Goal: Task Accomplishment & Management: Manage account settings

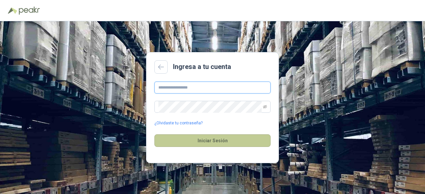
type input "**********"
click at [221, 141] on button "Iniciar Sesión" at bounding box center [212, 140] width 116 height 13
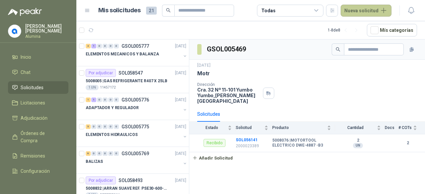
click at [345, 13] on button "Nueva solicitud" at bounding box center [365, 11] width 51 height 12
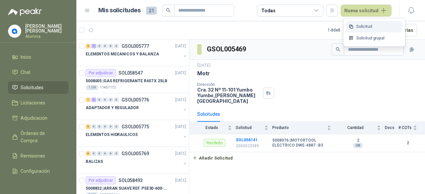
click at [357, 22] on link "Solicitud" at bounding box center [374, 27] width 56 height 12
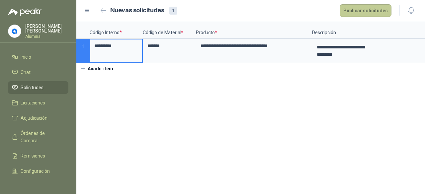
click at [358, 13] on button "Publicar solicitudes" at bounding box center [365, 10] width 52 height 13
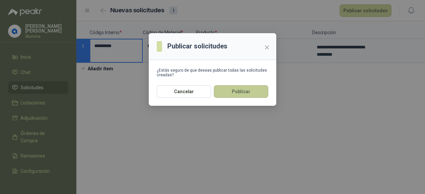
click at [250, 93] on button "Publicar" at bounding box center [241, 91] width 54 height 13
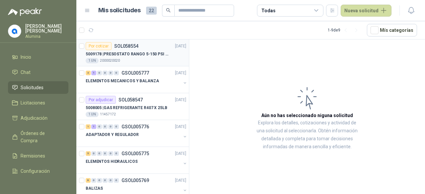
click at [155, 51] on p "5009178 | PRESOSTATO RANGO 5-150 PSI REF.L91B-1050" at bounding box center [127, 54] width 83 height 6
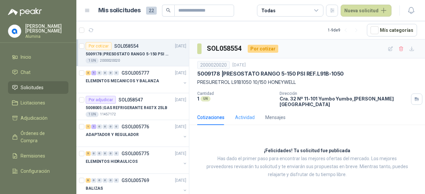
click at [253, 117] on div "Cotizaciones Actividad Mensajes" at bounding box center [241, 117] width 88 height 15
click at [266, 115] on div "Mensajes" at bounding box center [275, 117] width 20 height 7
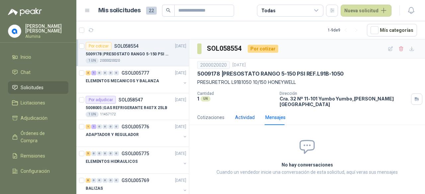
click at [249, 115] on div "Actividad" at bounding box center [245, 117] width 20 height 7
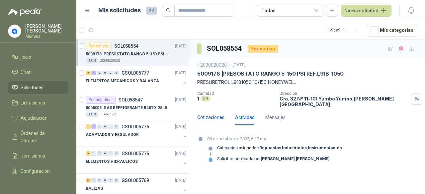
click at [213, 114] on div "Cotizaciones" at bounding box center [210, 117] width 27 height 7
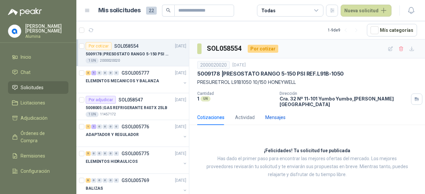
click at [276, 114] on div "Mensajes" at bounding box center [275, 117] width 20 height 7
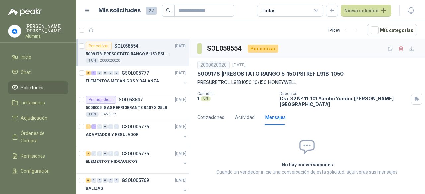
click at [145, 58] on div "1 UN 2000020020" at bounding box center [136, 60] width 101 height 5
click at [207, 114] on div "Cotizaciones" at bounding box center [210, 117] width 27 height 7
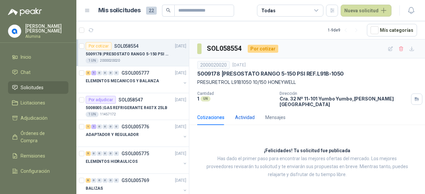
click at [245, 114] on div "Actividad" at bounding box center [245, 117] width 20 height 7
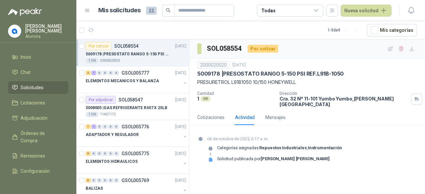
click at [205, 99] on div "UN" at bounding box center [205, 98] width 10 height 5
click at [204, 94] on p "Cantidad" at bounding box center [235, 93] width 77 height 5
click at [366, 5] on button "Nueva solicitud" at bounding box center [365, 11] width 51 height 12
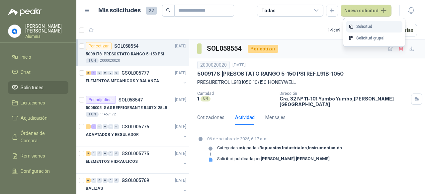
click at [367, 23] on link "Solicitud" at bounding box center [374, 27] width 56 height 12
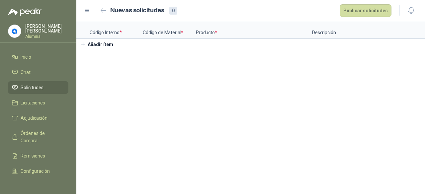
click at [100, 49] on button "Añadir ítem" at bounding box center [96, 44] width 41 height 11
click at [40, 89] on span "Solicitudes" at bounding box center [32, 87] width 23 height 7
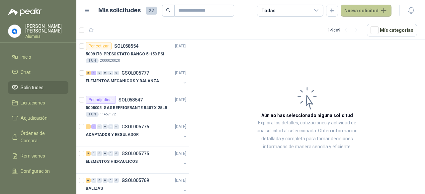
click at [367, 12] on button "Nueva solicitud" at bounding box center [365, 11] width 51 height 12
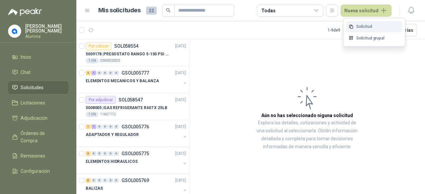
click at [372, 23] on link "Solicitud" at bounding box center [374, 27] width 56 height 12
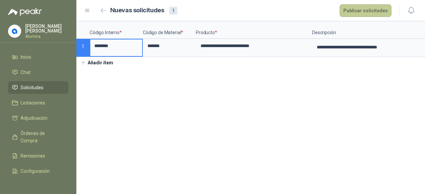
click at [370, 14] on button "Publicar solicitudes" at bounding box center [365, 10] width 52 height 13
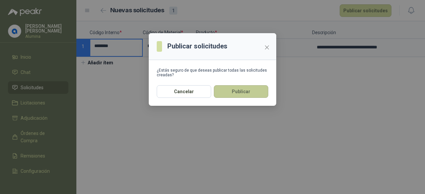
click at [244, 92] on button "Publicar" at bounding box center [241, 91] width 54 height 13
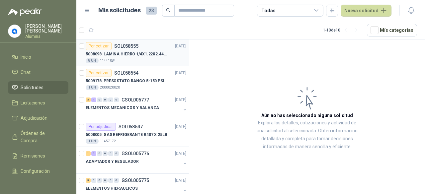
click at [157, 57] on p "5008098 | LAMINA HIERRO 1/4X1.22X2.44MT" at bounding box center [127, 54] width 83 height 6
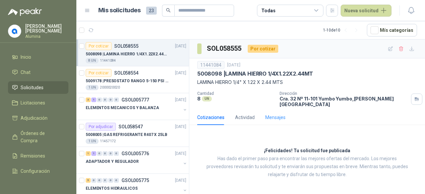
click at [272, 116] on div "Mensajes" at bounding box center [275, 117] width 20 height 15
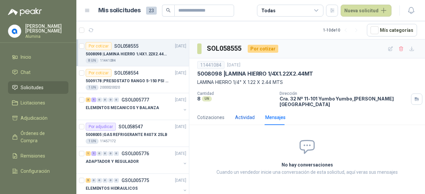
click at [246, 114] on div "Actividad" at bounding box center [245, 117] width 20 height 7
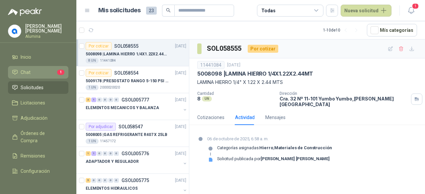
click at [31, 74] on li "Chat 1" at bounding box center [38, 72] width 52 height 7
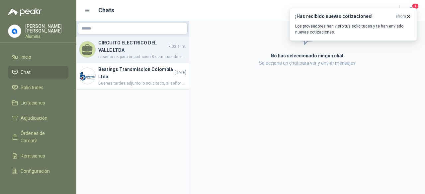
click at [153, 51] on h4 "CIRCUITO ELECTRICO DEL VALLE LTDA" at bounding box center [132, 46] width 69 height 15
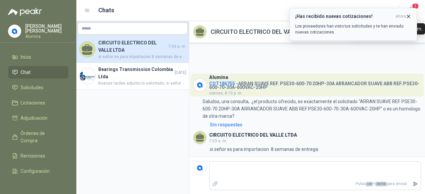
click at [406, 16] on icon "button" at bounding box center [408, 17] width 6 height 6
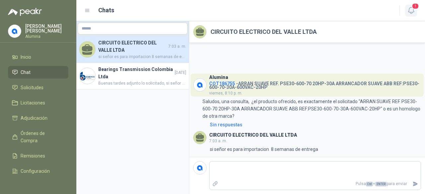
click at [408, 8] on icon "button" at bounding box center [411, 10] width 8 height 8
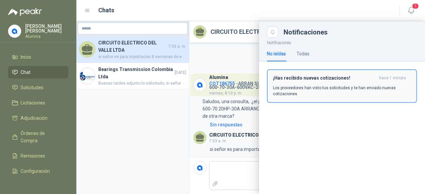
click at [326, 76] on h3 "¡Has recibido nuevas cotizaciones!" at bounding box center [325, 78] width 104 height 6
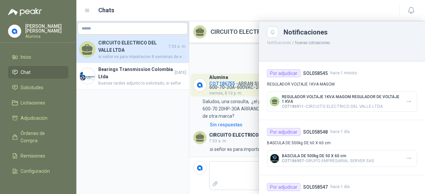
click at [143, 120] on div at bounding box center [250, 107] width 348 height 173
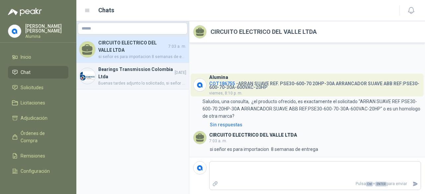
click at [137, 73] on h4 "Bearings Transmission Colombia Ltda" at bounding box center [135, 73] width 75 height 15
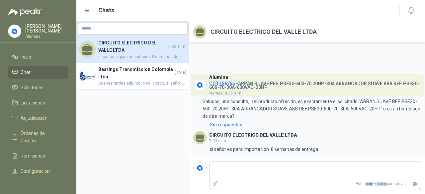
click at [130, 45] on h4 "CIRCUITO ELECTRICO DEL VALLE LTDA" at bounding box center [132, 46] width 69 height 15
click at [24, 70] on span "Chat" at bounding box center [26, 72] width 10 height 7
click at [33, 89] on span "Solicitudes" at bounding box center [32, 87] width 23 height 7
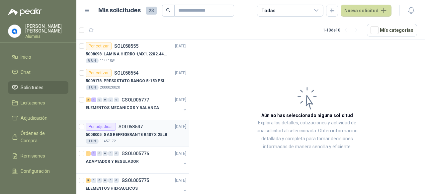
click at [158, 132] on p "5008005 | GAS REFRIGERANTE R407 X 25LB" at bounding box center [127, 135] width 82 height 6
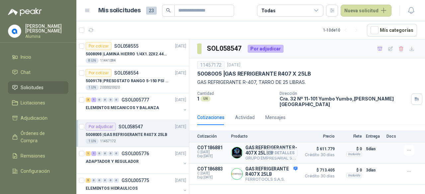
click at [284, 148] on button "Detalles" at bounding box center [281, 152] width 31 height 9
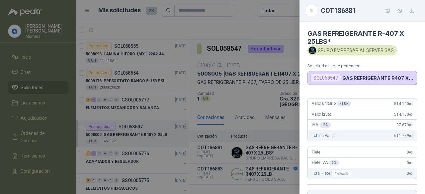
click at [272, 118] on div at bounding box center [212, 97] width 425 height 194
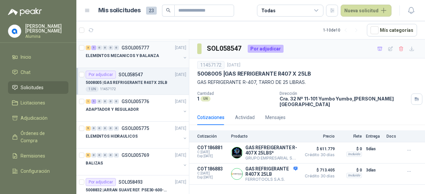
scroll to position [120, 0]
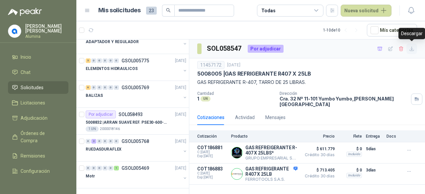
click at [411, 49] on icon "button" at bounding box center [412, 49] width 6 height 6
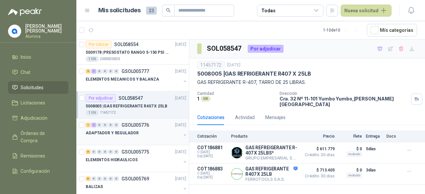
scroll to position [20, 0]
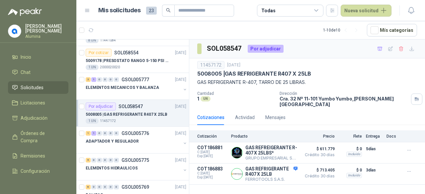
click at [134, 111] on p "5008005 | GAS REFRIGERANTE R407 X 25LB" at bounding box center [127, 114] width 82 height 6
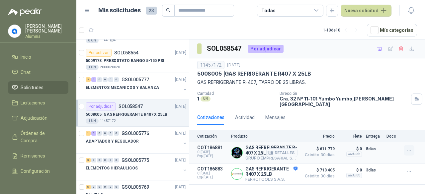
click at [407, 148] on icon "button" at bounding box center [409, 151] width 6 height 6
click at [107, 111] on p "5008005 | GAS REFRIGERANTE R407 X 25LB" at bounding box center [127, 114] width 82 height 6
click at [82, 108] on div at bounding box center [81, 113] width 5 height 21
click at [144, 114] on p "5008005 | GAS REFRIGERANTE R407 X 25LB" at bounding box center [127, 114] width 82 height 6
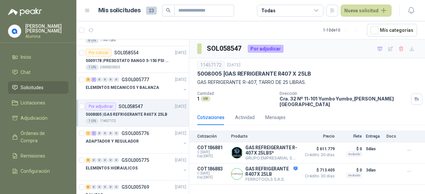
click at [144, 114] on p "5008005 | GAS REFRIGERANTE R407 X 25LB" at bounding box center [127, 114] width 82 height 6
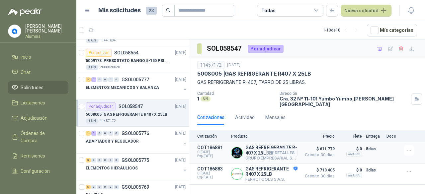
click at [269, 150] on icon "button" at bounding box center [270, 152] width 5 height 5
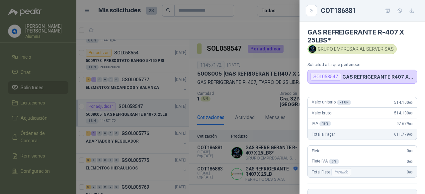
scroll to position [0, 0]
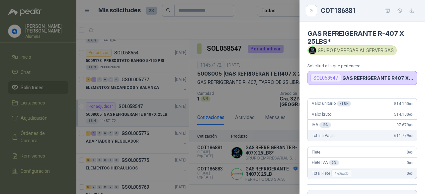
click at [213, 153] on div at bounding box center [212, 97] width 425 height 194
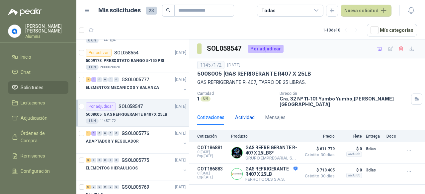
click at [245, 114] on div "Actividad" at bounding box center [245, 117] width 20 height 7
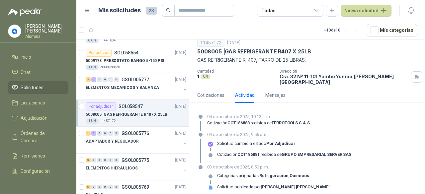
scroll to position [0, 0]
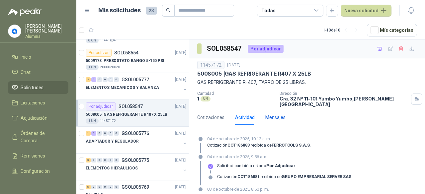
click at [271, 114] on div "Mensajes" at bounding box center [275, 117] width 20 height 7
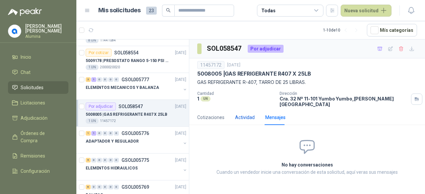
click at [241, 114] on div "Actividad" at bounding box center [245, 117] width 20 height 7
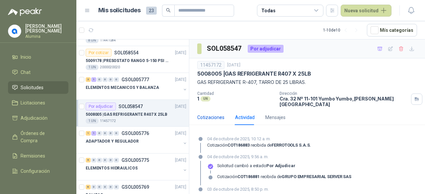
click at [208, 114] on div "Cotizaciones" at bounding box center [210, 117] width 27 height 7
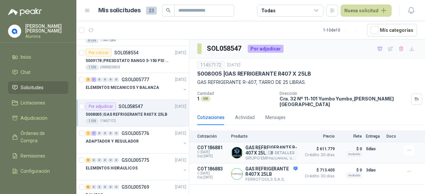
click at [213, 145] on p "COT186881" at bounding box center [212, 147] width 30 height 5
click at [214, 154] on span "Exp: [DATE]" at bounding box center [212, 156] width 30 height 4
click at [361, 146] on p "$ 0" at bounding box center [349, 149] width 23 height 8
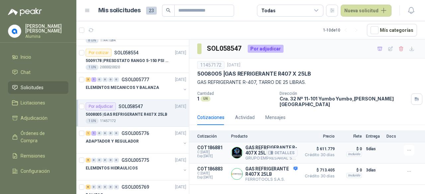
click at [361, 146] on p "$ 0" at bounding box center [349, 149] width 23 height 8
click at [405, 145] on button "button" at bounding box center [408, 150] width 11 height 11
click at [307, 145] on span "$ 611.779" at bounding box center [317, 149] width 33 height 8
click at [41, 115] on span "Adjudicación" at bounding box center [34, 117] width 27 height 7
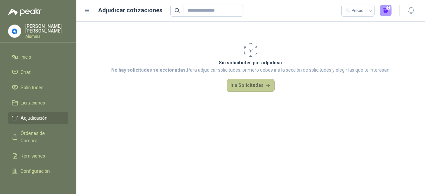
click at [247, 81] on button "Ir a Solicitudes" at bounding box center [251, 85] width 48 height 13
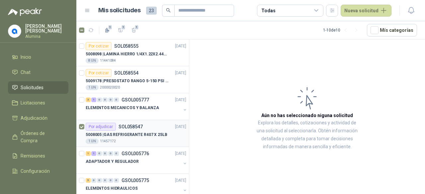
click at [136, 132] on p "5008005 | GAS REFRIGERANTE R407 X 25LB" at bounding box center [127, 135] width 82 height 6
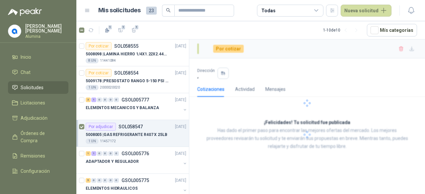
click at [136, 132] on p "5008005 | GAS REFRIGERANTE R407 X 25LB" at bounding box center [127, 135] width 82 height 6
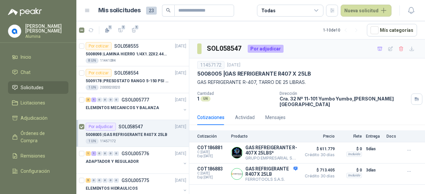
click at [136, 132] on p "5008005 | GAS REFRIGERANTE R407 X 25LB" at bounding box center [127, 135] width 82 height 6
click at [211, 150] on span "C: [DATE]" at bounding box center [212, 152] width 30 height 4
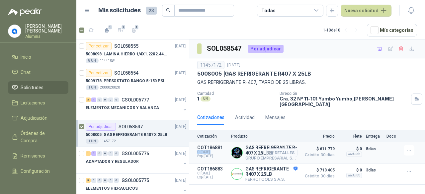
click at [281, 148] on button "Detalles" at bounding box center [281, 152] width 31 height 9
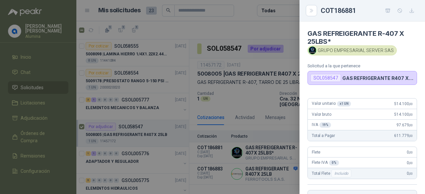
click at [327, 75] on div "SOL058547" at bounding box center [325, 78] width 31 height 8
click at [156, 131] on div at bounding box center [212, 97] width 425 height 194
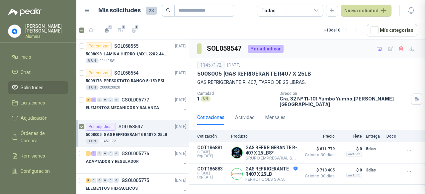
scroll to position [138, 0]
click at [156, 132] on p "5008005 | GAS REFRIGERANTE R407 X 25LB" at bounding box center [127, 135] width 82 height 6
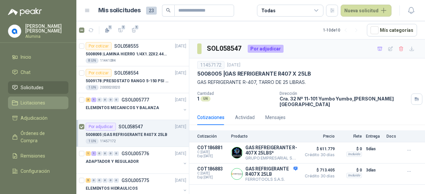
click at [36, 106] on span "Licitaciones" at bounding box center [33, 102] width 25 height 7
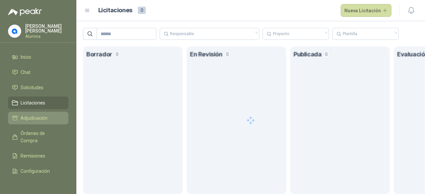
click at [38, 120] on span "Adjudicación" at bounding box center [34, 117] width 27 height 7
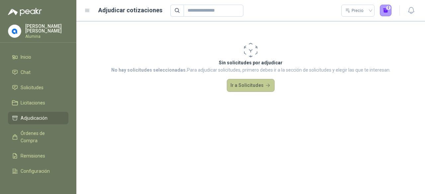
click at [250, 88] on button "Ir a Solicitudes" at bounding box center [251, 85] width 48 height 13
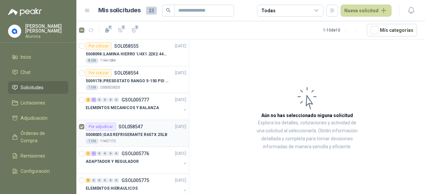
click at [148, 128] on div "Por adjudicar SOL058547 [DATE]" at bounding box center [136, 127] width 101 height 8
click at [149, 128] on div "Por adjudicar SOL058547 [DATE]" at bounding box center [136, 127] width 101 height 8
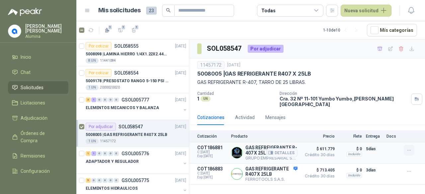
click at [407, 148] on icon "button" at bounding box center [409, 151] width 6 height 6
click at [208, 150] on span "C: [DATE]" at bounding box center [212, 152] width 30 height 4
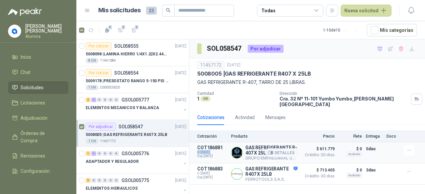
click at [208, 150] on span "C: [DATE]" at bounding box center [212, 152] width 30 height 4
click at [248, 114] on div "Actividad" at bounding box center [245, 117] width 20 height 7
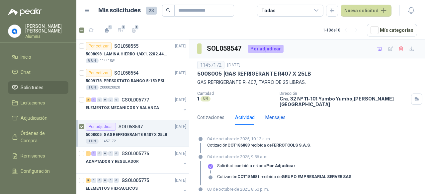
click at [276, 115] on div "Mensajes" at bounding box center [275, 117] width 20 height 7
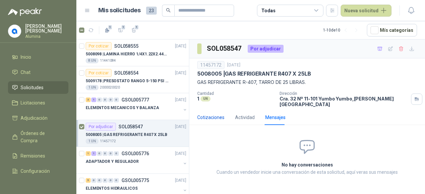
click at [219, 114] on div "Cotizaciones" at bounding box center [210, 117] width 27 height 7
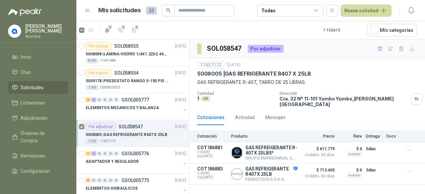
click at [267, 50] on div "Por adjudicar" at bounding box center [266, 49] width 36 height 8
click at [289, 51] on div "SOL058547 Por adjudicar" at bounding box center [307, 48] width 236 height 19
click at [125, 126] on p "SOL058547" at bounding box center [130, 126] width 24 height 5
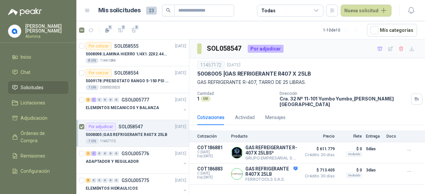
click at [125, 126] on p "SOL058547" at bounding box center [130, 126] width 24 height 5
click at [149, 6] on div "Mis solicitudes 23" at bounding box center [166, 11] width 136 height 12
click at [151, 10] on span "23" at bounding box center [151, 11] width 11 height 8
click at [36, 115] on span "Adjudicación" at bounding box center [34, 117] width 27 height 7
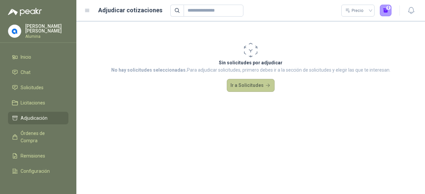
click at [257, 81] on button "Ir a Solicitudes" at bounding box center [251, 85] width 48 height 13
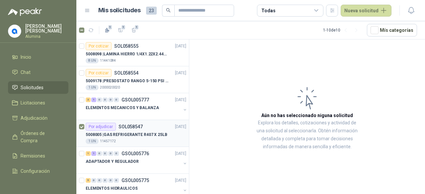
click at [116, 134] on p "5008005 | GAS REFRIGERANTE R407 X 25LB" at bounding box center [127, 135] width 82 height 6
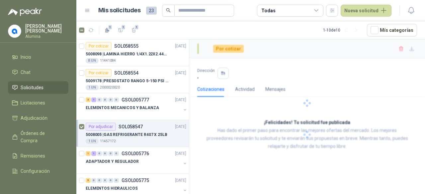
click at [116, 134] on p "5008005 | GAS REFRIGERANTE R407 X 25LB" at bounding box center [127, 135] width 82 height 6
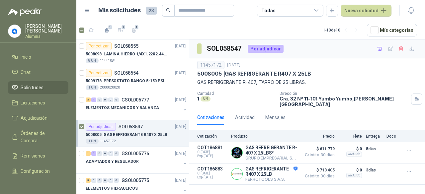
click at [264, 50] on div "Por adjudicar" at bounding box center [266, 49] width 36 height 8
click at [413, 149] on button "button" at bounding box center [408, 150] width 11 height 11
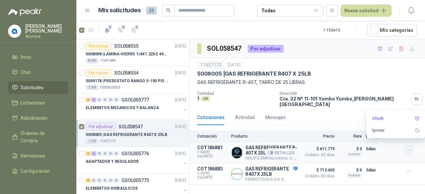
click at [413, 149] on button "button" at bounding box center [408, 150] width 11 height 11
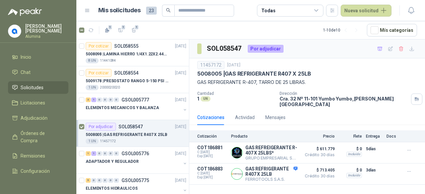
click at [267, 50] on div "Por adjudicar" at bounding box center [266, 49] width 36 height 8
click at [411, 12] on icon "button" at bounding box center [411, 10] width 8 height 8
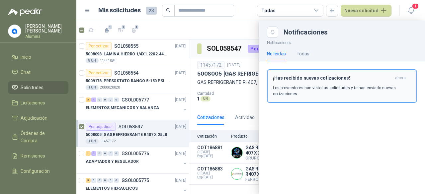
click at [325, 78] on h3 "¡Has recibido nuevas cotizaciones!" at bounding box center [332, 78] width 119 height 6
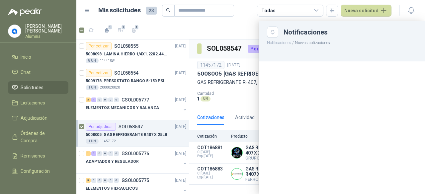
click at [325, 78] on div "Notificaciones / Nuevas cotizaciones" at bounding box center [342, 116] width 166 height 156
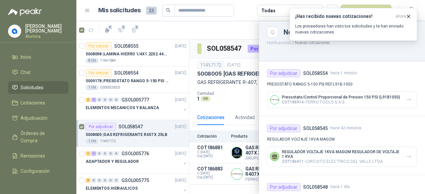
click at [328, 105] on p "COT186914 - FERROTOOLS S.A.S." at bounding box center [341, 102] width 118 height 5
click at [161, 79] on div at bounding box center [250, 107] width 348 height 173
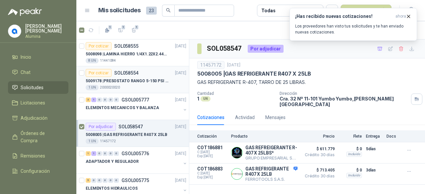
click at [146, 71] on div "Por cotizar SOL058554 [DATE]" at bounding box center [136, 73] width 101 height 8
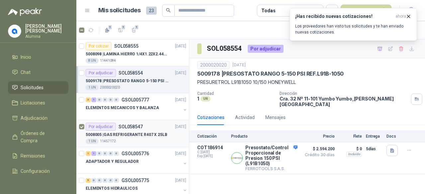
click at [144, 142] on div "1 UN 11457172" at bounding box center [136, 141] width 101 height 5
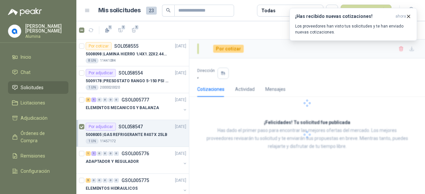
click at [144, 142] on div "1 UN 11457172" at bounding box center [136, 141] width 101 height 5
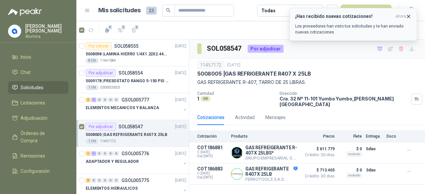
click at [410, 15] on icon "button" at bounding box center [408, 17] width 6 height 6
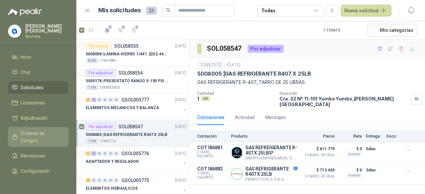
click at [38, 135] on span "Órdenes de Compra" at bounding box center [41, 137] width 41 height 15
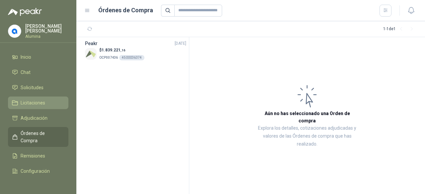
click at [28, 107] on link "Licitaciones" at bounding box center [38, 103] width 60 height 13
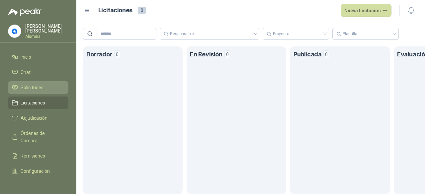
click at [22, 91] on span "Solicitudes" at bounding box center [32, 87] width 23 height 7
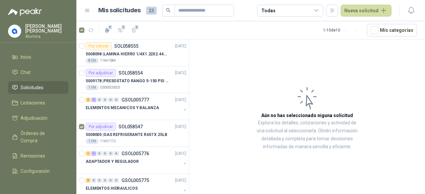
click at [315, 12] on div "Todas" at bounding box center [290, 11] width 66 height 12
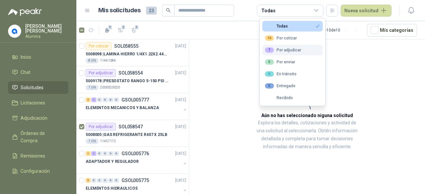
click at [297, 50] on div "7 Por adjudicar" at bounding box center [283, 49] width 36 height 5
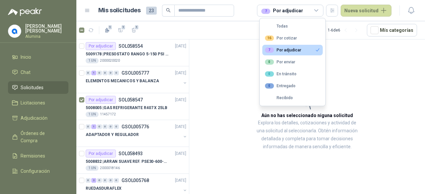
click at [395, 90] on article "Aún no has seleccionado niguna solicitud Explora los detalles, cotizaciones y a…" at bounding box center [307, 117] width 236 height 157
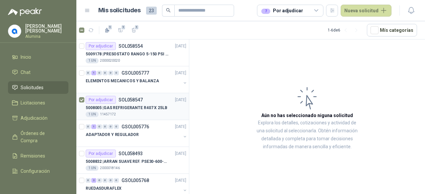
scroll to position [13, 0]
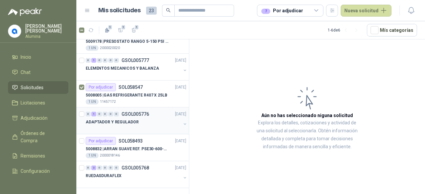
click at [182, 121] on button "button" at bounding box center [184, 123] width 5 height 5
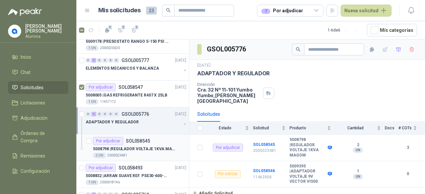
scroll to position [39, 0]
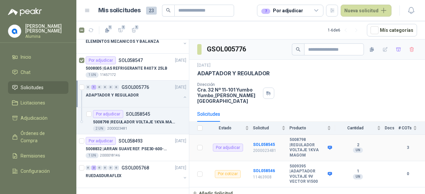
click at [298, 140] on b "5008798 | REGULADOR VOLTAJE 1KVA MAGOM" at bounding box center [307, 147] width 36 height 21
click at [239, 144] on div "Por adjudicar" at bounding box center [228, 148] width 30 height 8
click at [293, 138] on b "5008798 | REGULADOR VOLTAJE 1KVA MAGOM" at bounding box center [307, 147] width 36 height 21
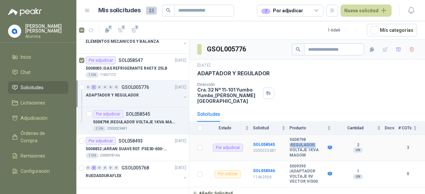
click at [293, 138] on b "5008798 | REGULADOR VOLTAJE 1KVA MAGOM" at bounding box center [307, 147] width 36 height 21
click at [261, 142] on b "SOL058545" at bounding box center [264, 144] width 22 height 5
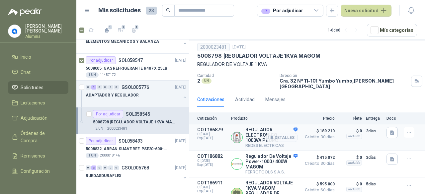
scroll to position [27, 0]
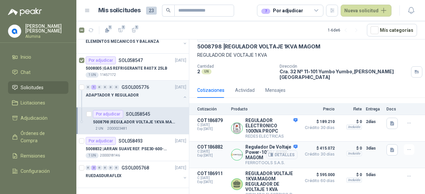
click at [210, 144] on p "COT186882" at bounding box center [212, 146] width 30 height 5
click at [409, 144] on div at bounding box center [409, 149] width 13 height 11
click at [406, 147] on icon "button" at bounding box center [409, 150] width 6 height 6
click at [392, 114] on button "Añadir" at bounding box center [395, 117] width 53 height 11
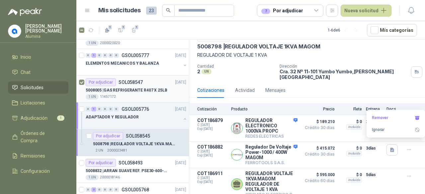
scroll to position [0, 0]
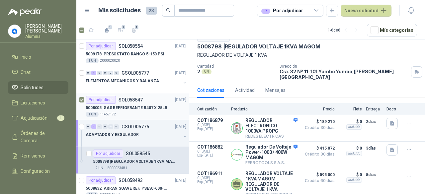
click at [165, 108] on div "5008005 | GAS REFRIGERANTE R407 X 25LB" at bounding box center [136, 108] width 101 height 8
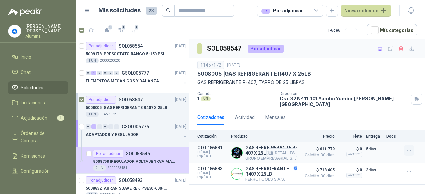
click at [407, 148] on icon "button" at bounding box center [409, 151] width 6 height 6
click at [387, 121] on button "Añadir" at bounding box center [395, 118] width 53 height 11
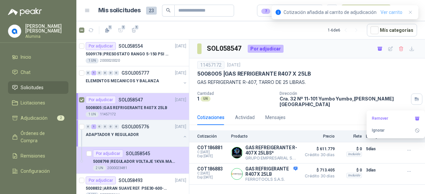
click at [389, 12] on link "Ver carrito" at bounding box center [391, 12] width 22 height 7
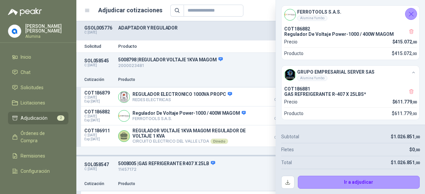
click at [412, 12] on icon "Cerrar" at bounding box center [411, 14] width 4 height 4
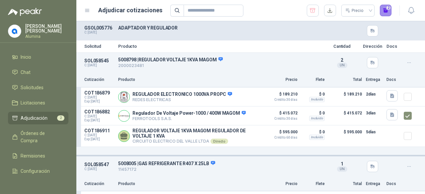
click at [387, 12] on button "2" at bounding box center [386, 11] width 12 height 12
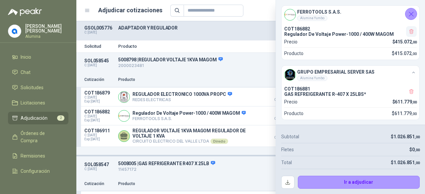
click at [408, 34] on icon "button" at bounding box center [411, 32] width 6 height 6
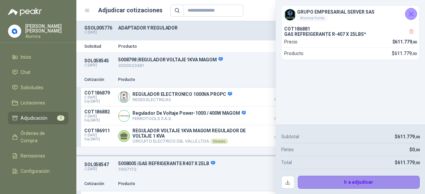
click at [362, 181] on button "Ir a adjudicar" at bounding box center [359, 182] width 122 height 13
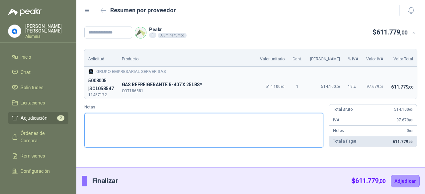
click at [148, 121] on textarea "Notas" at bounding box center [203, 130] width 239 height 35
type textarea "*"
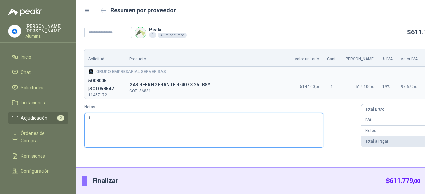
type textarea "**"
type textarea "***"
type textarea "****"
type textarea "*****"
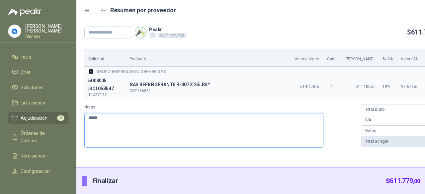
type textarea "*******"
type textarea "********"
type textarea "**********"
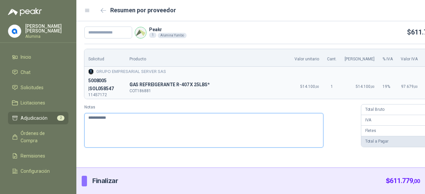
type textarea "**********"
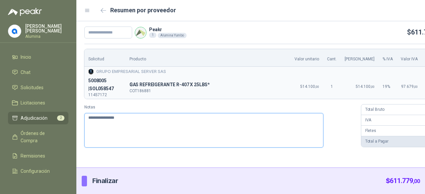
paste textarea "**********"
type textarea "**********"
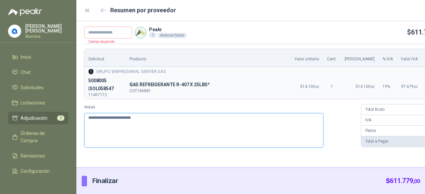
click at [140, 116] on textarea "**********" at bounding box center [203, 130] width 239 height 35
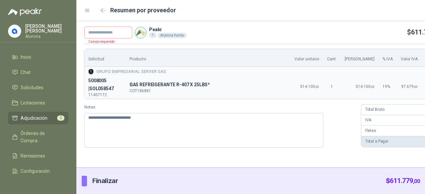
click at [104, 34] on input "text" at bounding box center [108, 33] width 48 height 12
paste input "**********"
type input "**********"
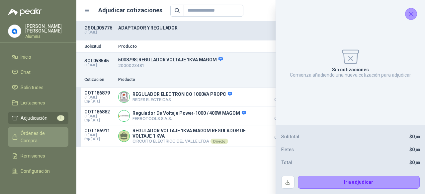
click at [42, 135] on span "Órdenes de Compra" at bounding box center [41, 137] width 41 height 15
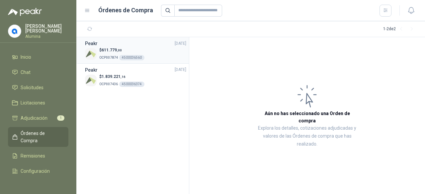
click at [137, 49] on p "$ 611.779 ,00" at bounding box center [121, 50] width 45 height 6
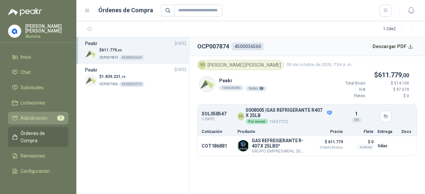
click at [41, 117] on span "Adjudicación" at bounding box center [34, 117] width 27 height 7
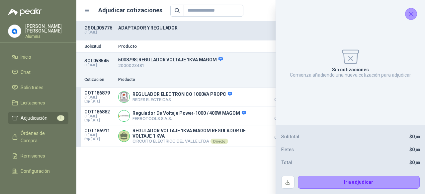
click at [181, 180] on div "Solicitud Producto Cantidad Dirección Docs SOL058545 C: [DATE] 5008798 | REGULA…" at bounding box center [250, 107] width 348 height 173
click at [411, 13] on icon "Cerrar" at bounding box center [411, 14] width 4 height 4
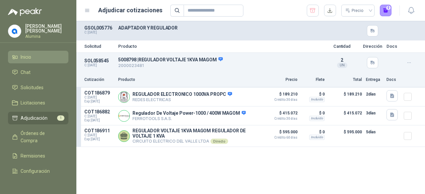
click at [30, 59] on span "Inicio" at bounding box center [26, 56] width 11 height 7
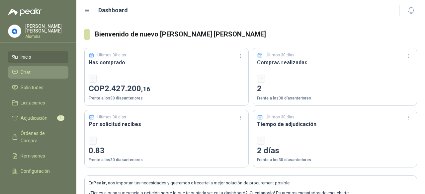
click at [36, 73] on li "Chat" at bounding box center [38, 72] width 52 height 7
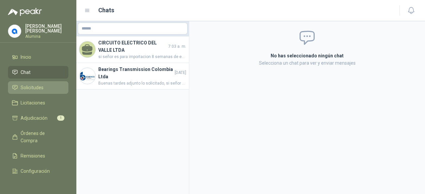
click at [42, 85] on span "Solicitudes" at bounding box center [32, 87] width 23 height 7
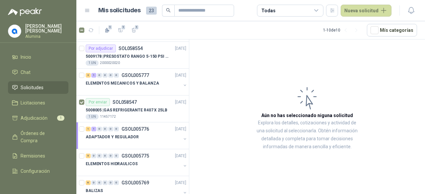
scroll to position [33, 0]
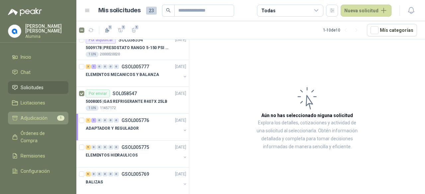
click at [42, 120] on span "Adjudicación" at bounding box center [34, 117] width 27 height 7
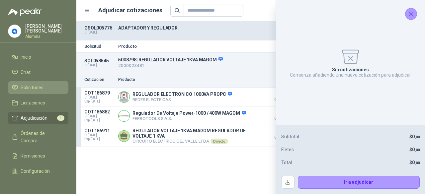
click at [37, 92] on link "Solicitudes" at bounding box center [38, 87] width 60 height 13
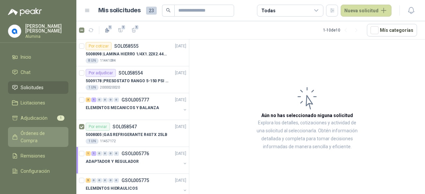
click at [43, 128] on link "Órdenes de Compra" at bounding box center [38, 137] width 60 height 20
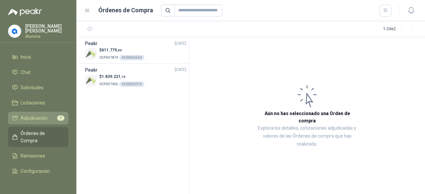
click at [40, 120] on span "Adjudicación" at bounding box center [34, 117] width 27 height 7
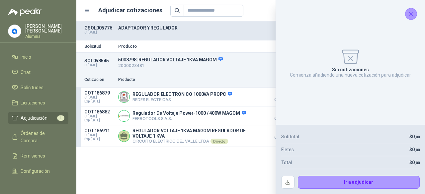
click at [408, 14] on icon "Cerrar" at bounding box center [411, 14] width 8 height 8
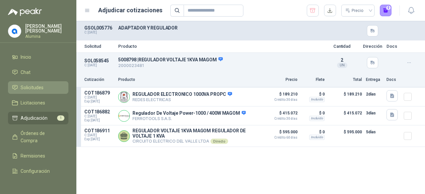
click at [19, 88] on li "Solicitudes" at bounding box center [38, 87] width 52 height 7
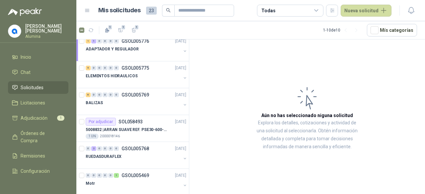
scroll to position [120, 0]
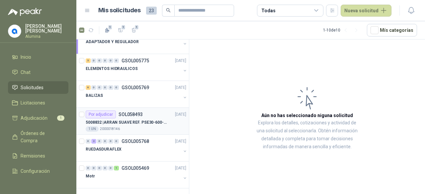
click at [165, 122] on p "5008832 | ARRAN SUAVE REF. PSE30-600-70 20HP-30A" at bounding box center [127, 122] width 83 height 6
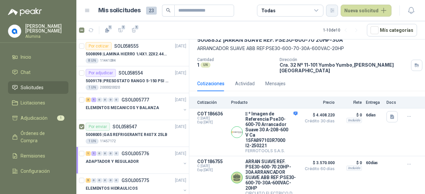
click at [331, 8] on icon "button" at bounding box center [332, 11] width 6 height 6
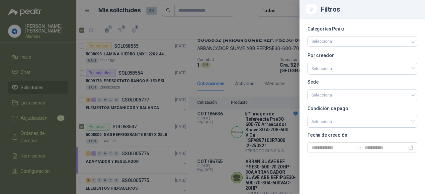
click at [297, 11] on div at bounding box center [212, 97] width 425 height 194
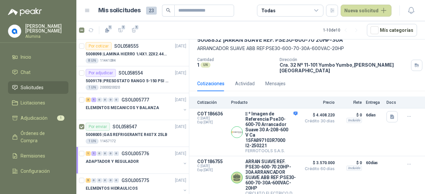
click at [316, 9] on icon at bounding box center [316, 11] width 6 height 6
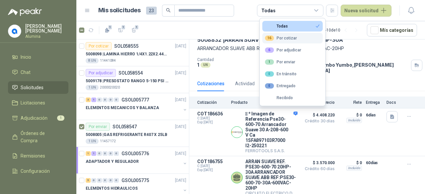
click at [293, 38] on div "16 Por cotizar" at bounding box center [281, 38] width 32 height 5
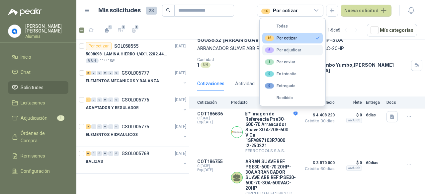
click at [283, 52] on div "6 Por adjudicar" at bounding box center [283, 49] width 36 height 5
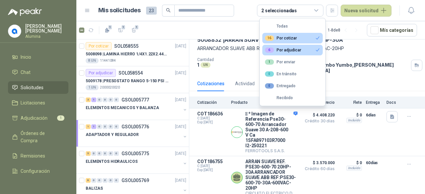
click at [319, 35] on button "16 Por cotizar" at bounding box center [292, 38] width 60 height 11
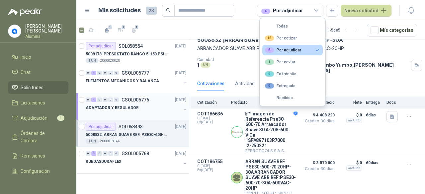
click at [187, 109] on button "button" at bounding box center [184, 109] width 5 height 5
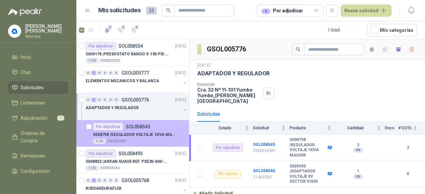
click at [138, 133] on p "5008798 | REGULADOR VOLTAJE 1KVA MAGOM" at bounding box center [134, 135] width 83 height 6
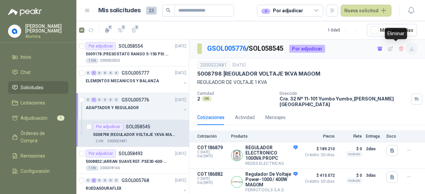
click at [409, 50] on icon "button" at bounding box center [412, 49] width 6 height 6
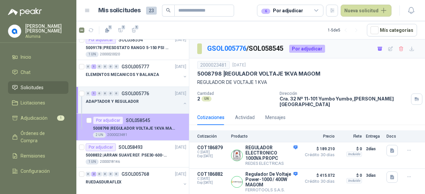
scroll to position [13, 0]
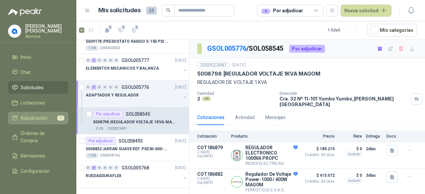
click at [37, 119] on span "Adjudicación" at bounding box center [34, 117] width 27 height 7
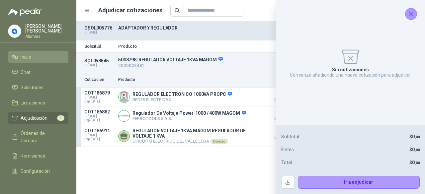
click at [29, 57] on span "Inicio" at bounding box center [26, 56] width 11 height 7
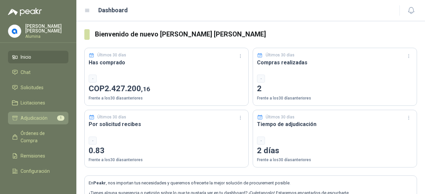
click at [29, 118] on span "Adjudicación" at bounding box center [34, 117] width 27 height 7
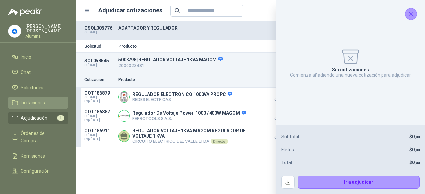
click at [26, 99] on link "Licitaciones" at bounding box center [38, 103] width 60 height 13
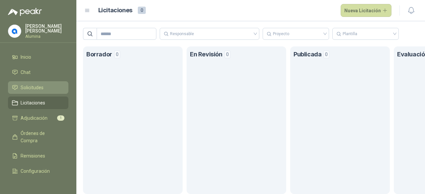
click at [33, 91] on span "Solicitudes" at bounding box center [32, 87] width 23 height 7
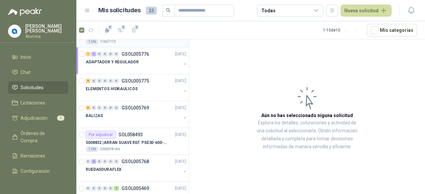
scroll to position [120, 0]
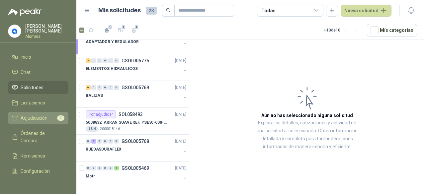
click at [38, 118] on span "Adjudicación" at bounding box center [34, 117] width 27 height 7
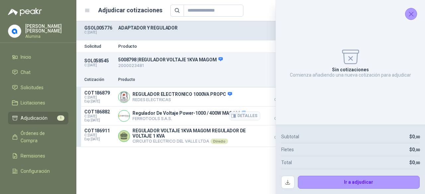
click at [203, 114] on p "Regulador De Voltaje Power-1000 / 400W MAGOM" at bounding box center [188, 113] width 113 height 6
click at [413, 10] on icon "Cerrar" at bounding box center [411, 14] width 8 height 8
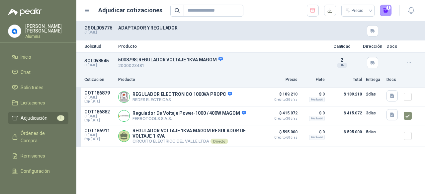
click at [409, 63] on icon "button" at bounding box center [409, 63] width 6 height 6
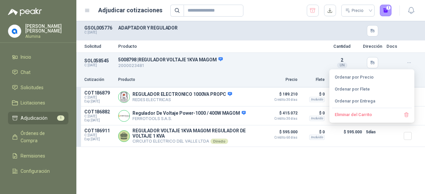
click at [409, 63] on icon "button" at bounding box center [409, 63] width 6 height 6
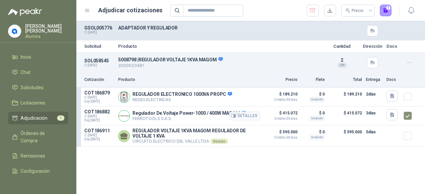
click at [98, 115] on span "C: [DATE]" at bounding box center [99, 116] width 30 height 4
click at [40, 118] on span "Adjudicación" at bounding box center [34, 117] width 27 height 7
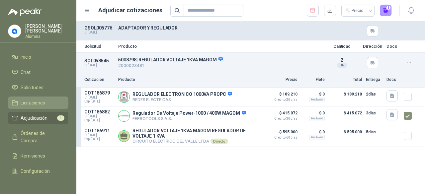
click at [36, 103] on span "Licitaciones" at bounding box center [33, 102] width 25 height 7
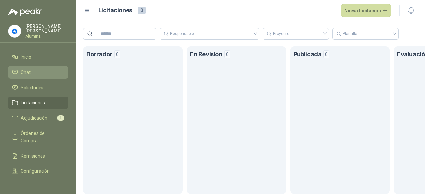
click at [32, 75] on li "Chat" at bounding box center [38, 72] width 52 height 7
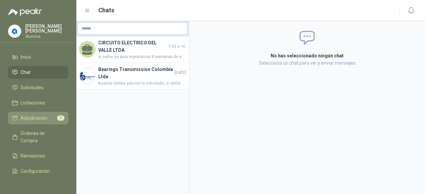
click at [38, 119] on span "Adjudicación" at bounding box center [34, 117] width 27 height 7
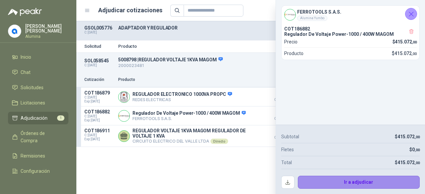
click at [334, 180] on button "Ir a adjudicar" at bounding box center [359, 182] width 122 height 13
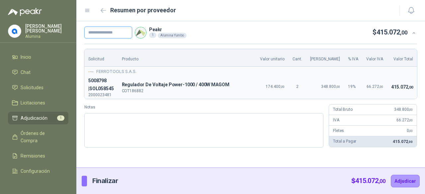
click at [106, 29] on input "text" at bounding box center [108, 33] width 48 height 12
paste input "**********"
type input "**********"
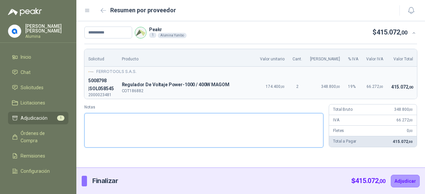
click at [109, 114] on textarea "Notas" at bounding box center [203, 130] width 239 height 35
type textarea "*"
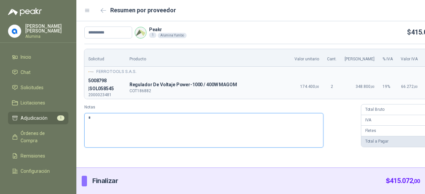
type textarea "**"
type textarea "***"
type textarea "****"
type textarea "*****"
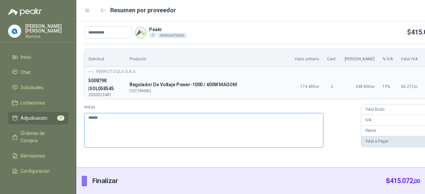
type textarea "*******"
type textarea "********"
type textarea "**********"
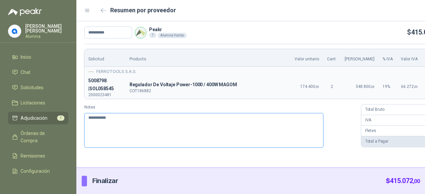
type textarea "**********"
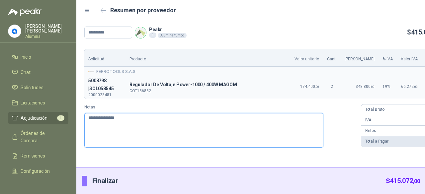
paste textarea "**********"
type textarea "**********"
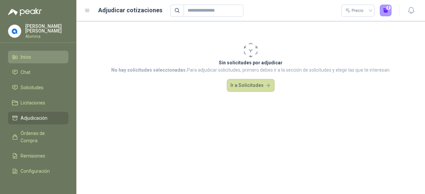
click at [27, 55] on span "Inicio" at bounding box center [26, 56] width 11 height 7
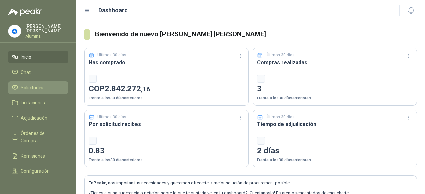
click at [40, 86] on span "Solicitudes" at bounding box center [32, 87] width 23 height 7
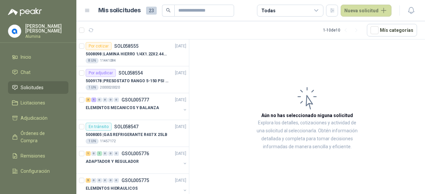
click at [130, 10] on h1 "Mis solicitudes" at bounding box center [119, 11] width 42 height 10
click at [299, 10] on div "Todas" at bounding box center [290, 11] width 66 height 12
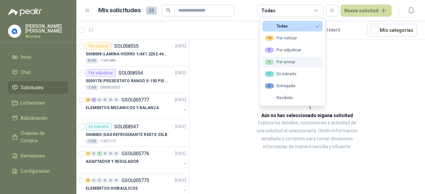
click at [291, 63] on div "1 Por enviar" at bounding box center [280, 61] width 30 height 5
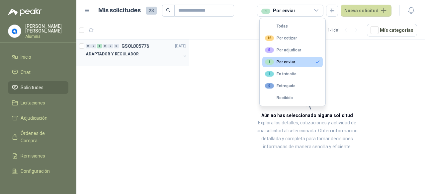
click at [184, 56] on button "button" at bounding box center [184, 55] width 5 height 5
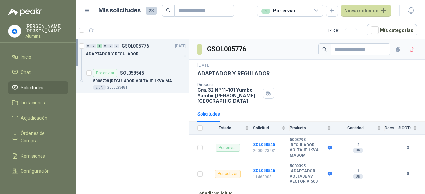
click at [319, 11] on icon at bounding box center [316, 11] width 6 height 6
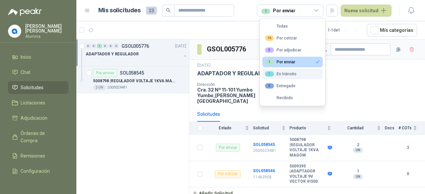
click at [295, 74] on div "1 En [PERSON_NAME]" at bounding box center [281, 73] width 32 height 5
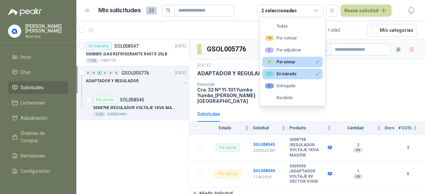
click at [290, 61] on div "1 Por enviar" at bounding box center [280, 61] width 30 height 5
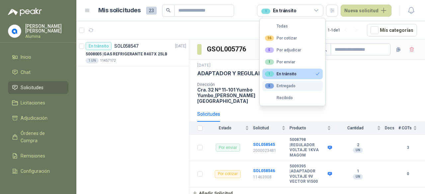
click at [292, 88] on div "0 Entregado" at bounding box center [280, 85] width 31 height 5
click at [291, 71] on button "1 En [PERSON_NAME]" at bounding box center [292, 74] width 60 height 11
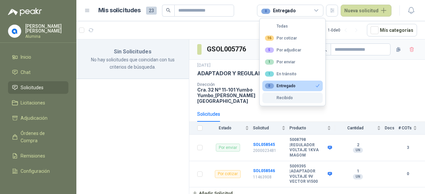
click at [288, 96] on div "Recibido" at bounding box center [279, 98] width 28 height 5
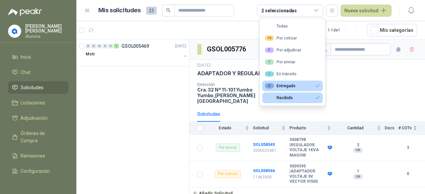
click at [288, 85] on div "0 Entregado" at bounding box center [280, 85] width 31 height 5
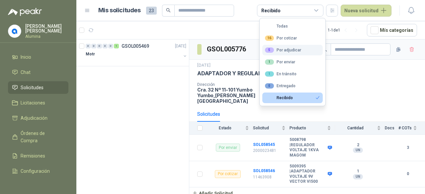
click at [285, 50] on div "5 Por adjudicar" at bounding box center [283, 49] width 36 height 5
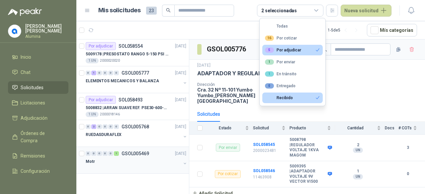
click at [181, 161] on div "Motr" at bounding box center [137, 164] width 102 height 13
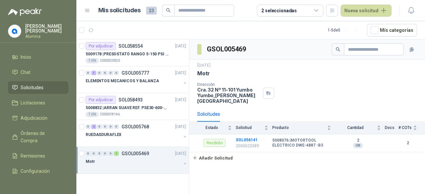
click at [185, 165] on button "button" at bounding box center [184, 163] width 5 height 5
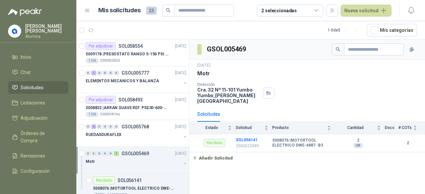
scroll to position [13, 0]
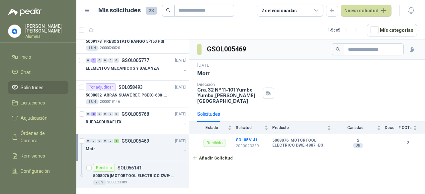
click at [182, 151] on button "button" at bounding box center [184, 150] width 5 height 5
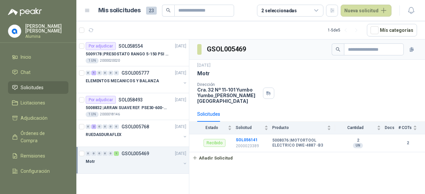
scroll to position [0, 0]
click at [186, 138] on button "button" at bounding box center [184, 136] width 5 height 5
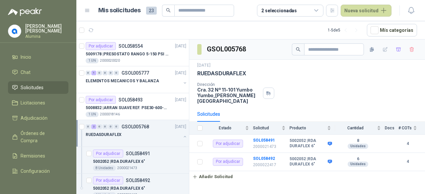
scroll to position [39, 0]
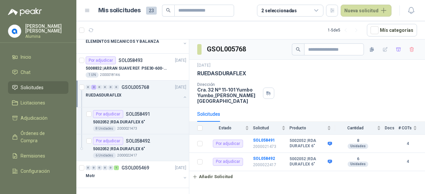
click at [182, 97] on button "button" at bounding box center [184, 97] width 5 height 5
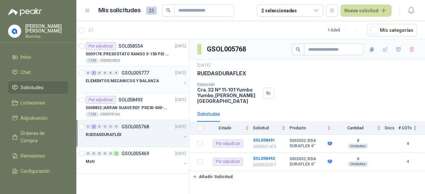
click at [181, 82] on div "ELEMENTOS MECANICOS Y BALANZA" at bounding box center [137, 83] width 102 height 13
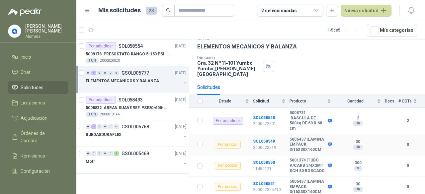
scroll to position [48, 0]
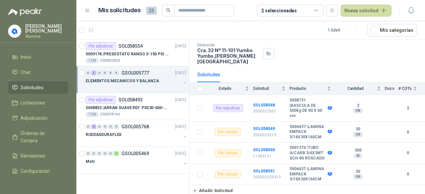
click at [182, 82] on button "button" at bounding box center [184, 82] width 5 height 5
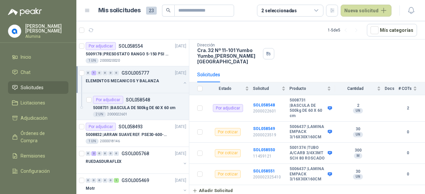
scroll to position [2, 0]
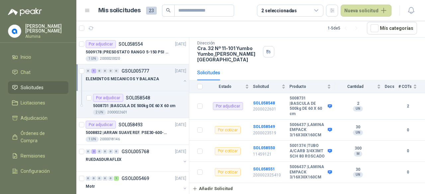
click at [182, 83] on div at bounding box center [184, 81] width 5 height 7
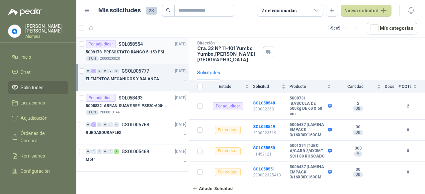
click at [173, 57] on div "1 UN 2000020020" at bounding box center [136, 58] width 101 height 5
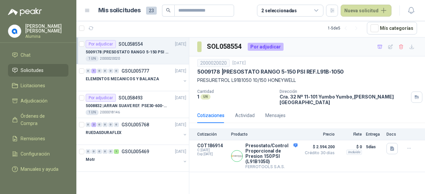
scroll to position [24, 0]
click at [40, 25] on p "[PERSON_NAME] [PERSON_NAME]" at bounding box center [46, 28] width 43 height 9
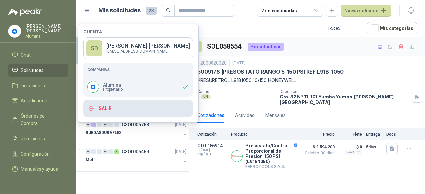
click at [107, 108] on button "Salir" at bounding box center [137, 108] width 109 height 17
click at [106, 108] on button "Salir" at bounding box center [137, 108] width 109 height 17
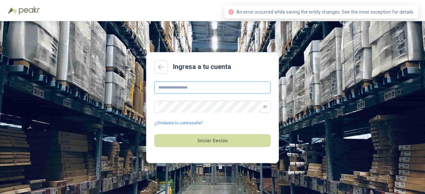
type input "**********"
